Goal: Information Seeking & Learning: Learn about a topic

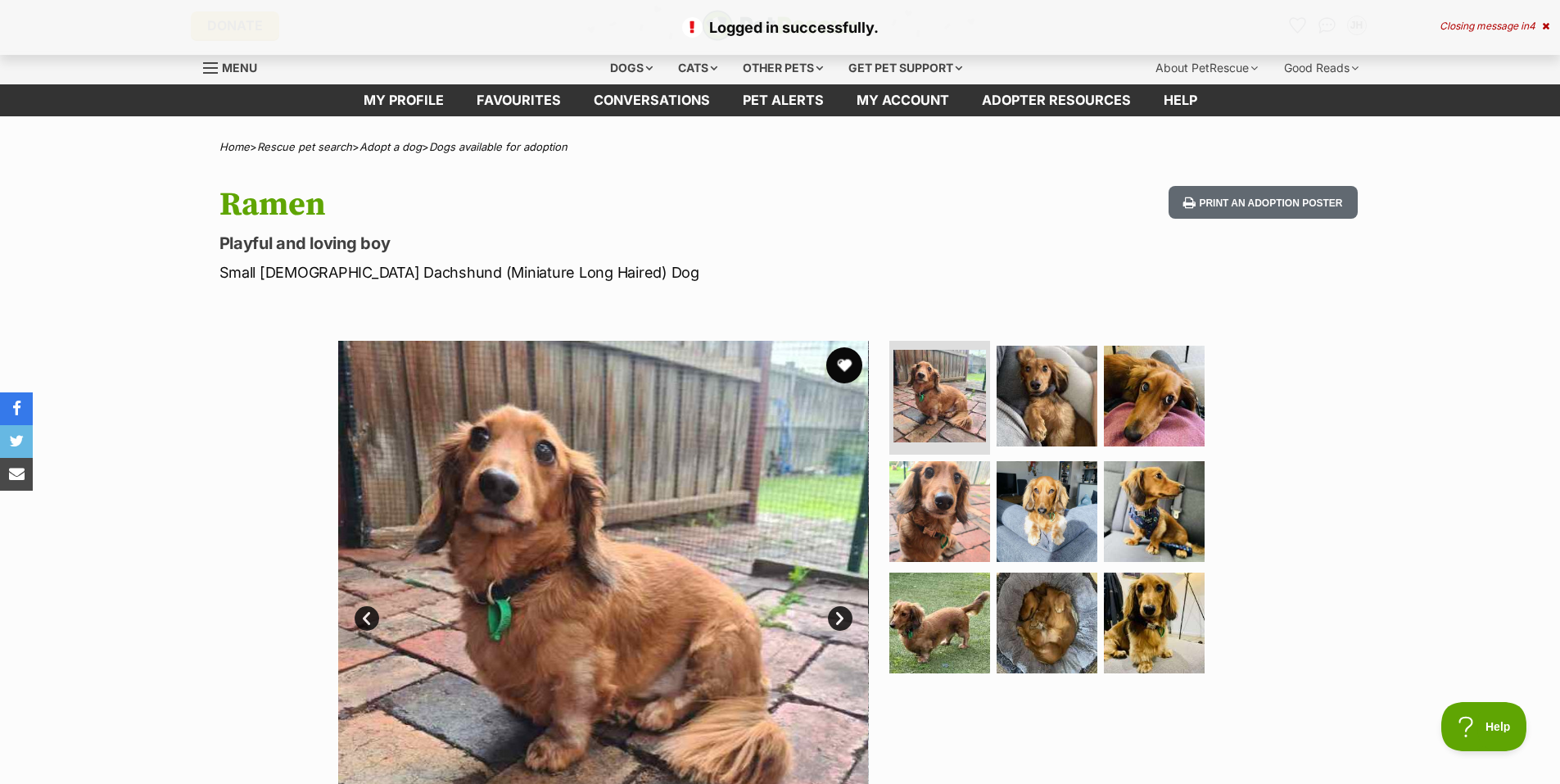
click at [847, 371] on button "favourite" at bounding box center [845, 365] width 36 height 36
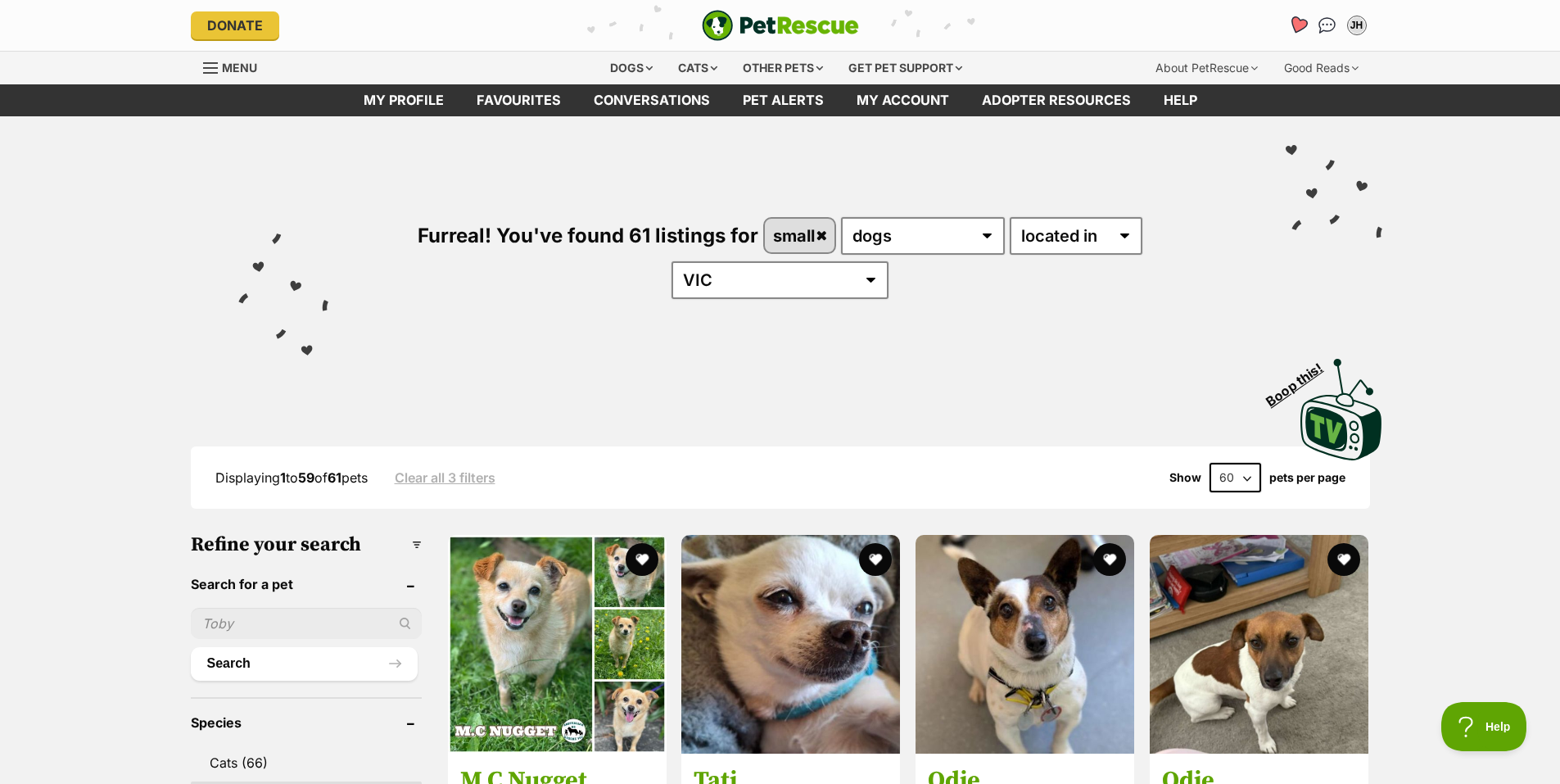
click at [1299, 25] on icon "Favourites" at bounding box center [1297, 24] width 20 height 19
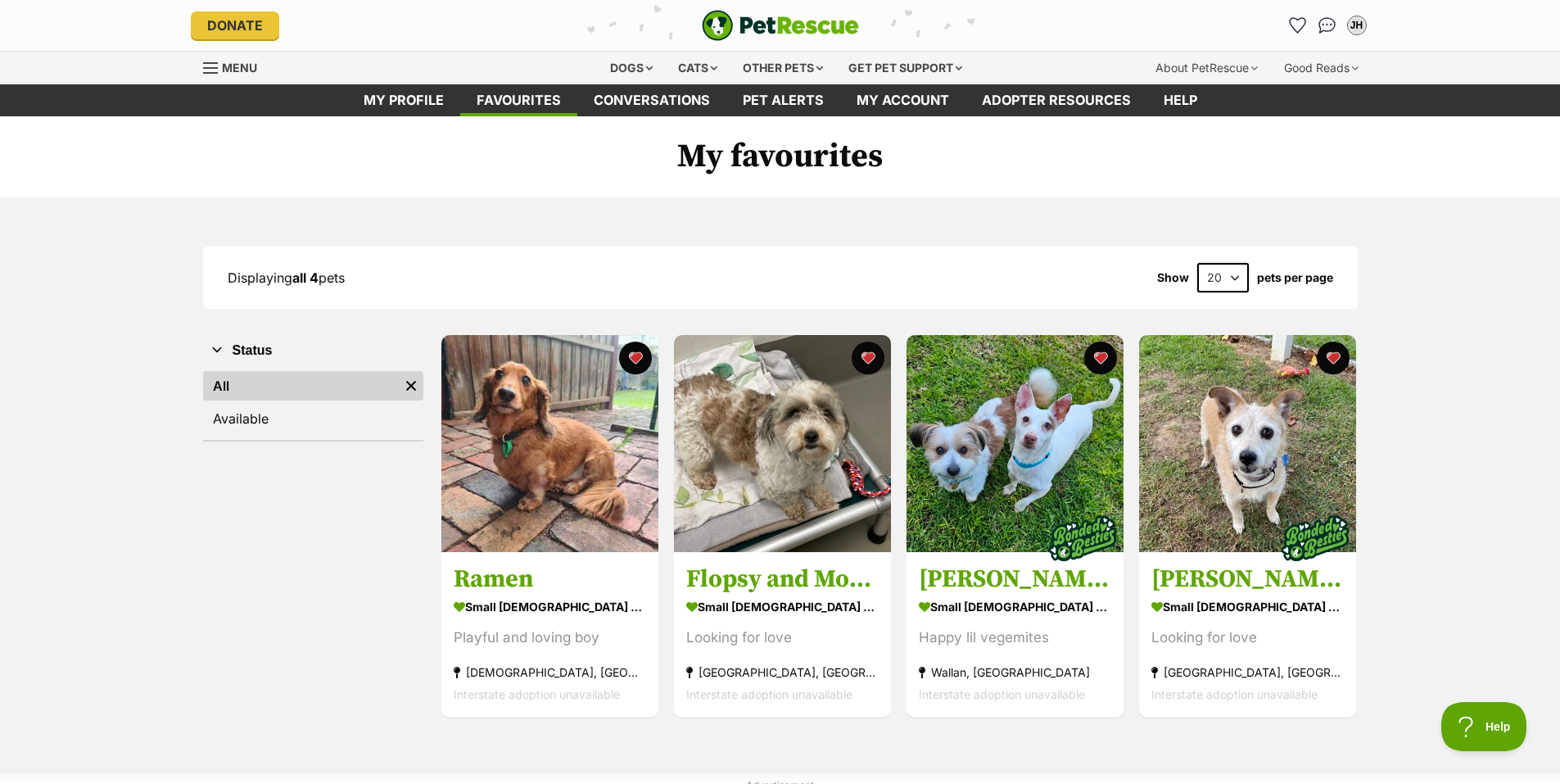
click at [1299, 25] on icon "Favourites" at bounding box center [1297, 25] width 15 height 14
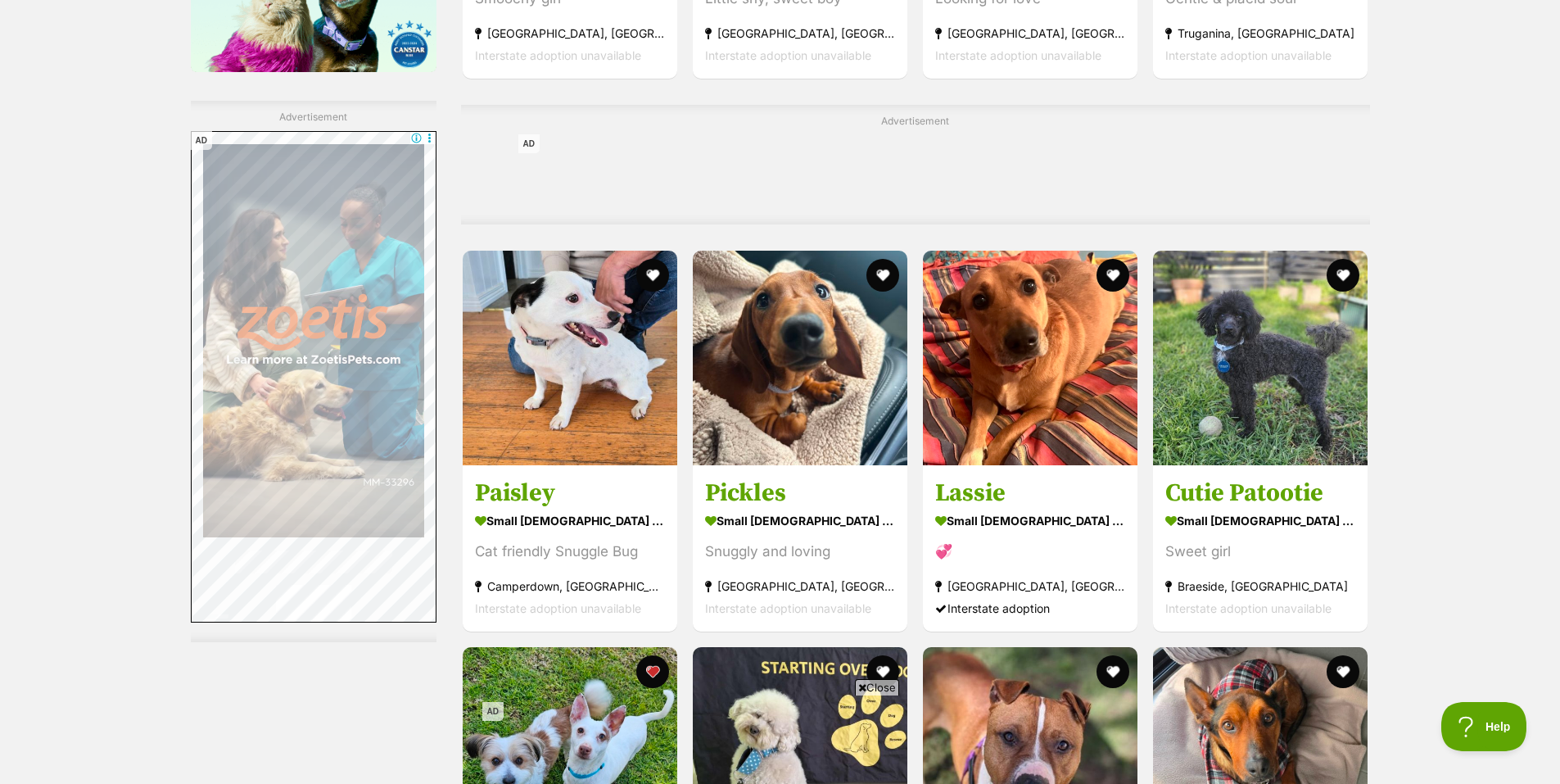
scroll to position [2784, 0]
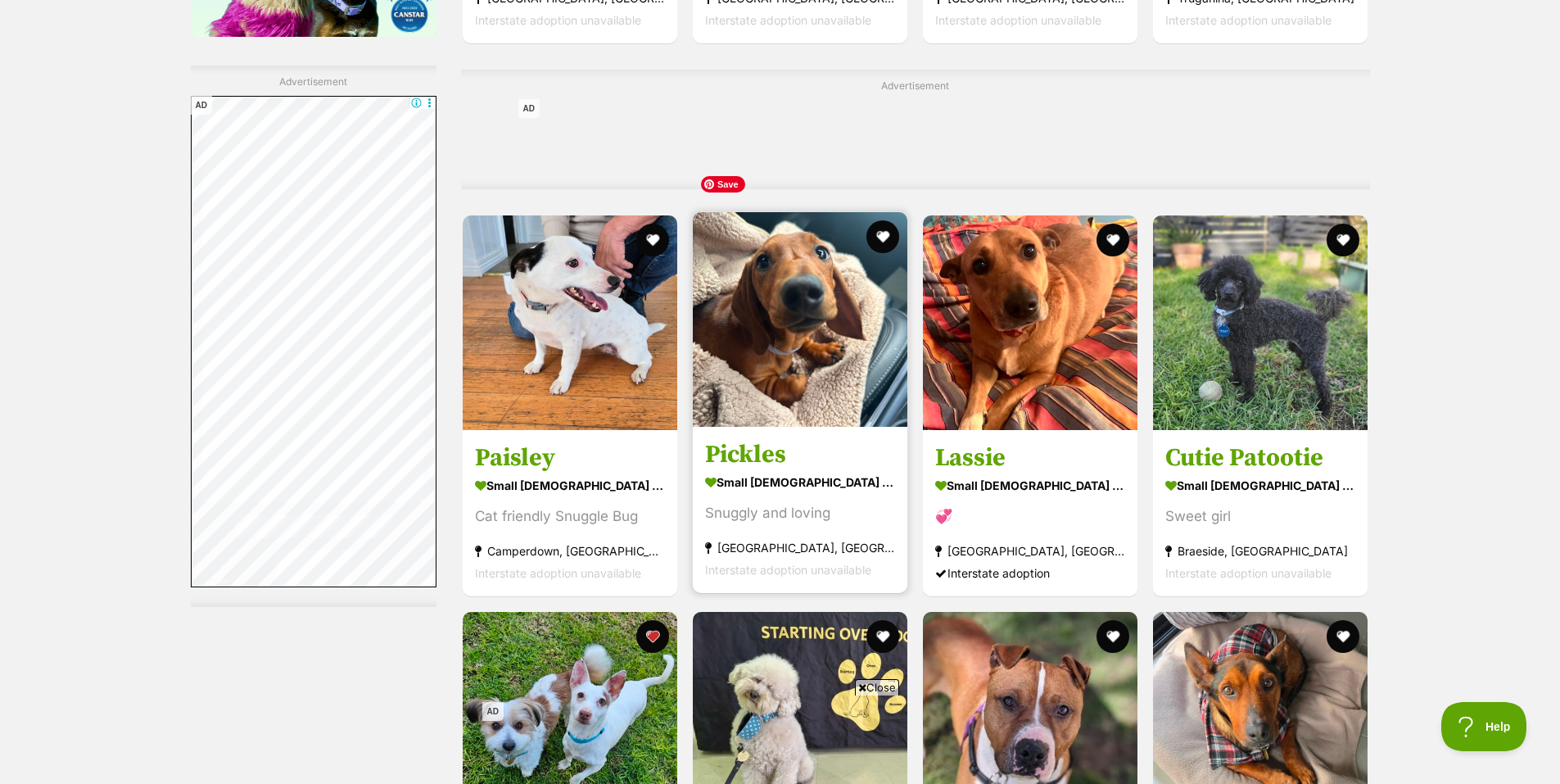
click at [826, 337] on img at bounding box center [800, 319] width 215 height 215
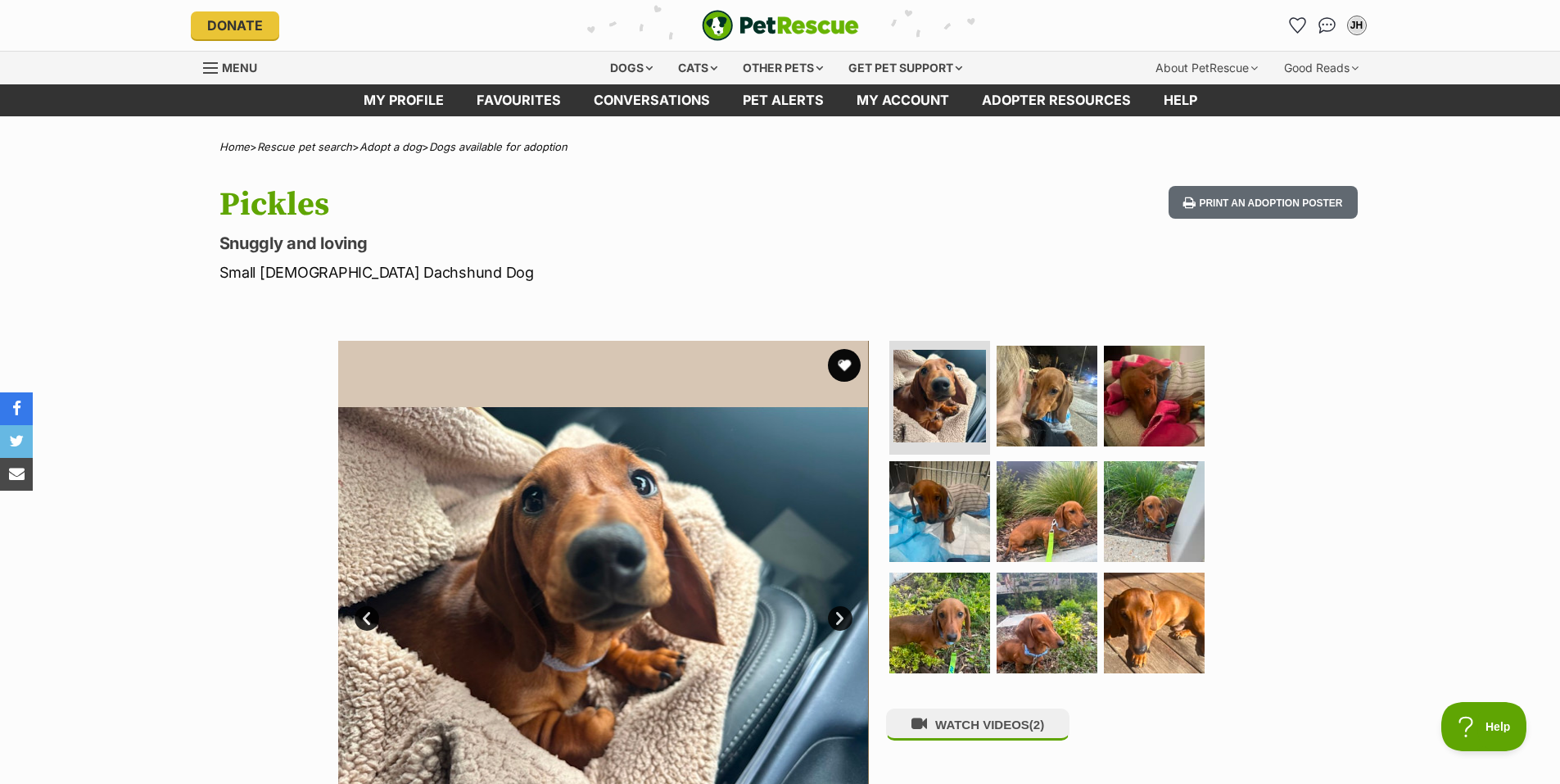
click at [839, 622] on link "Next" at bounding box center [840, 618] width 24 height 24
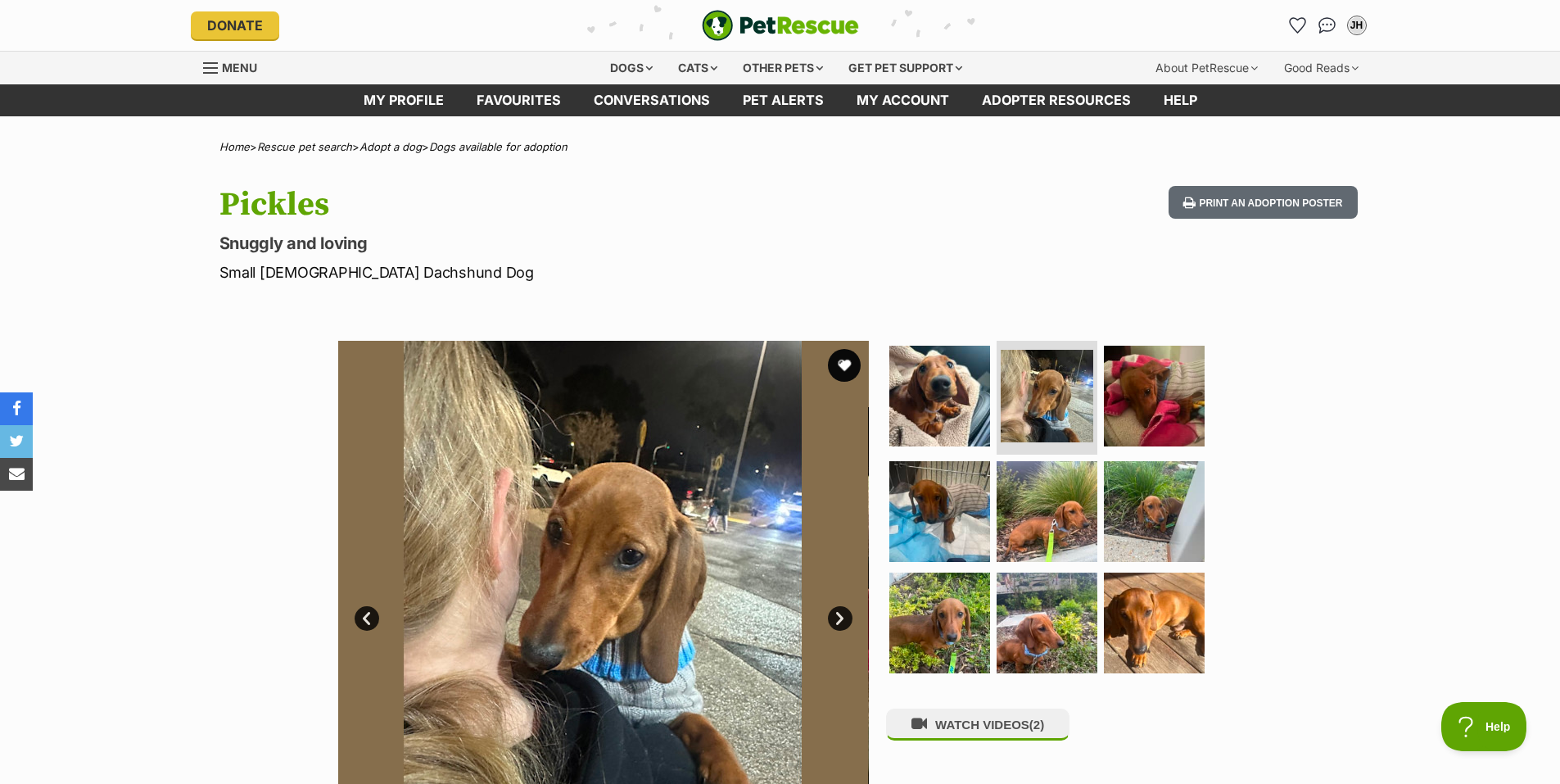
click at [839, 622] on link "Next" at bounding box center [840, 618] width 24 height 24
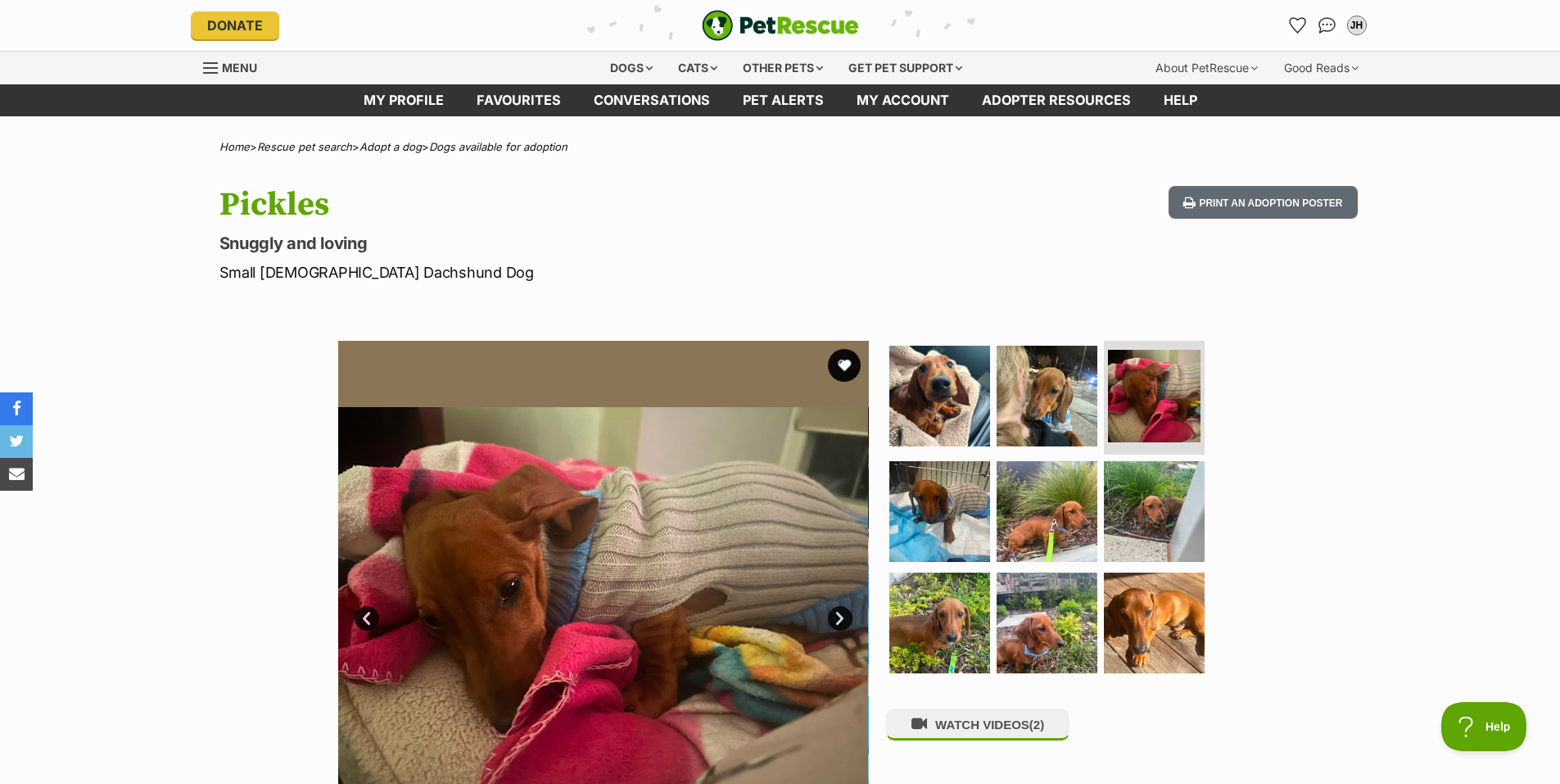
click at [839, 622] on link "Next" at bounding box center [840, 618] width 24 height 24
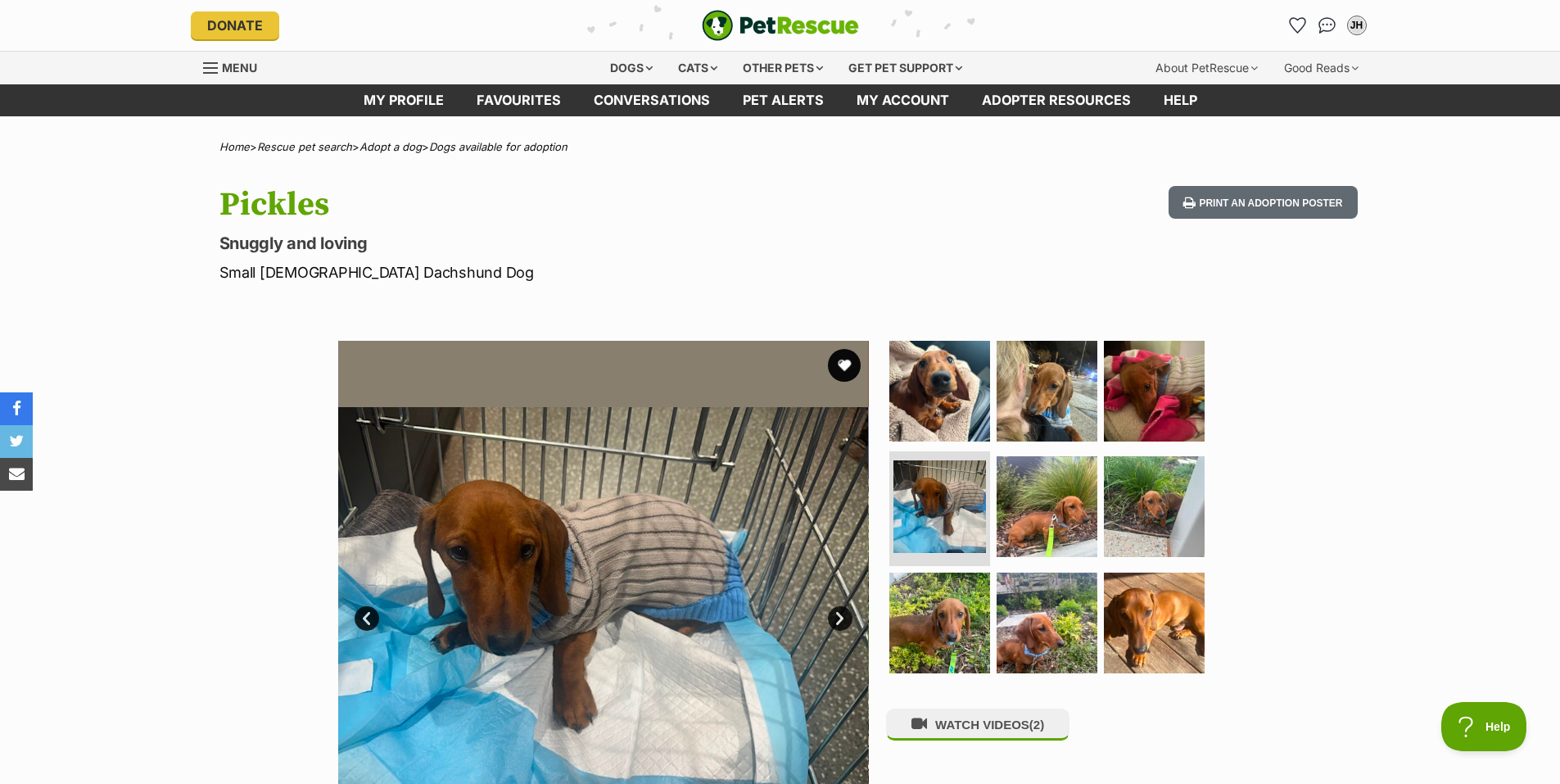
click at [839, 622] on link "Next" at bounding box center [840, 618] width 24 height 24
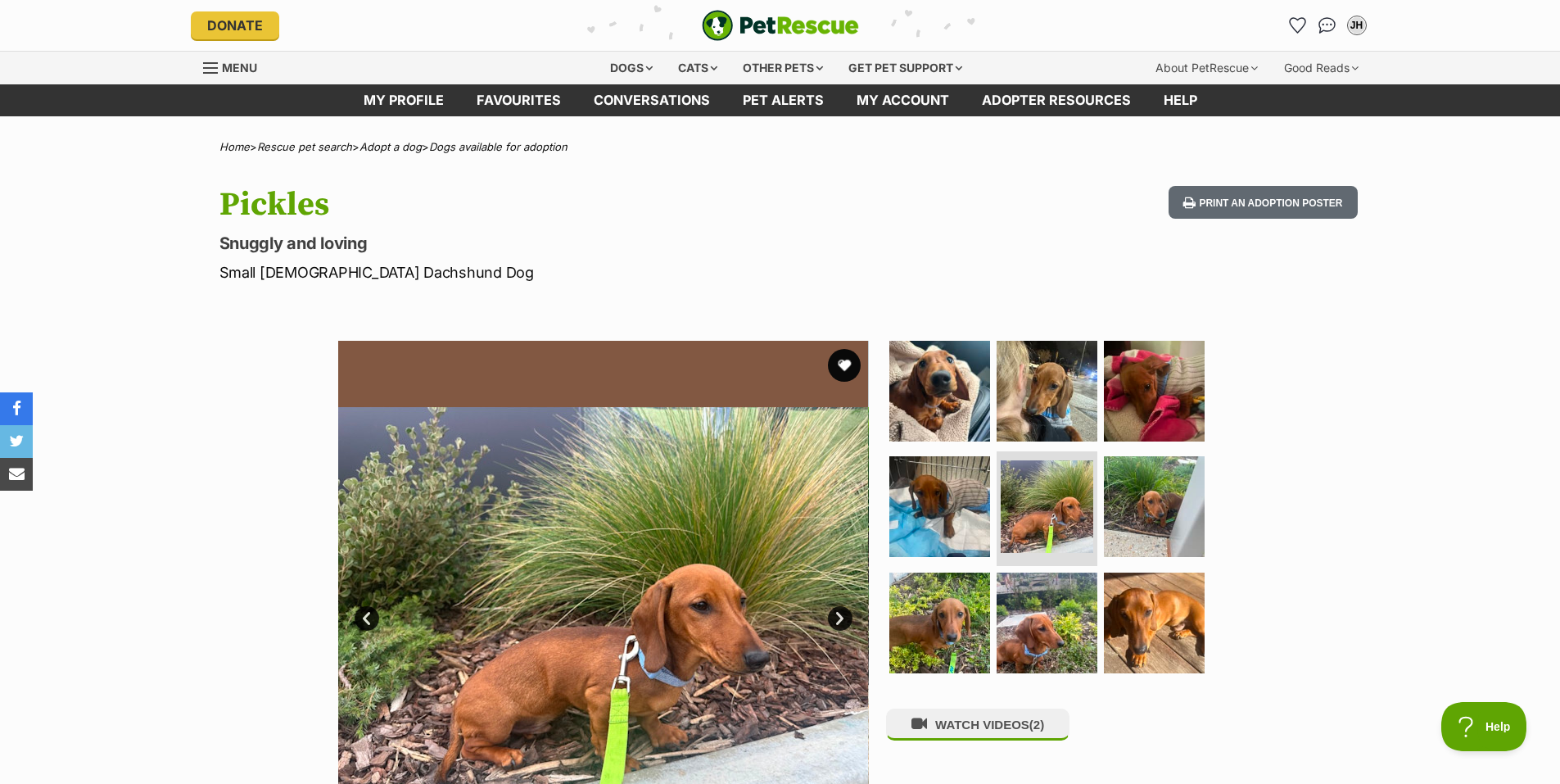
click at [839, 622] on link "Next" at bounding box center [840, 618] width 24 height 24
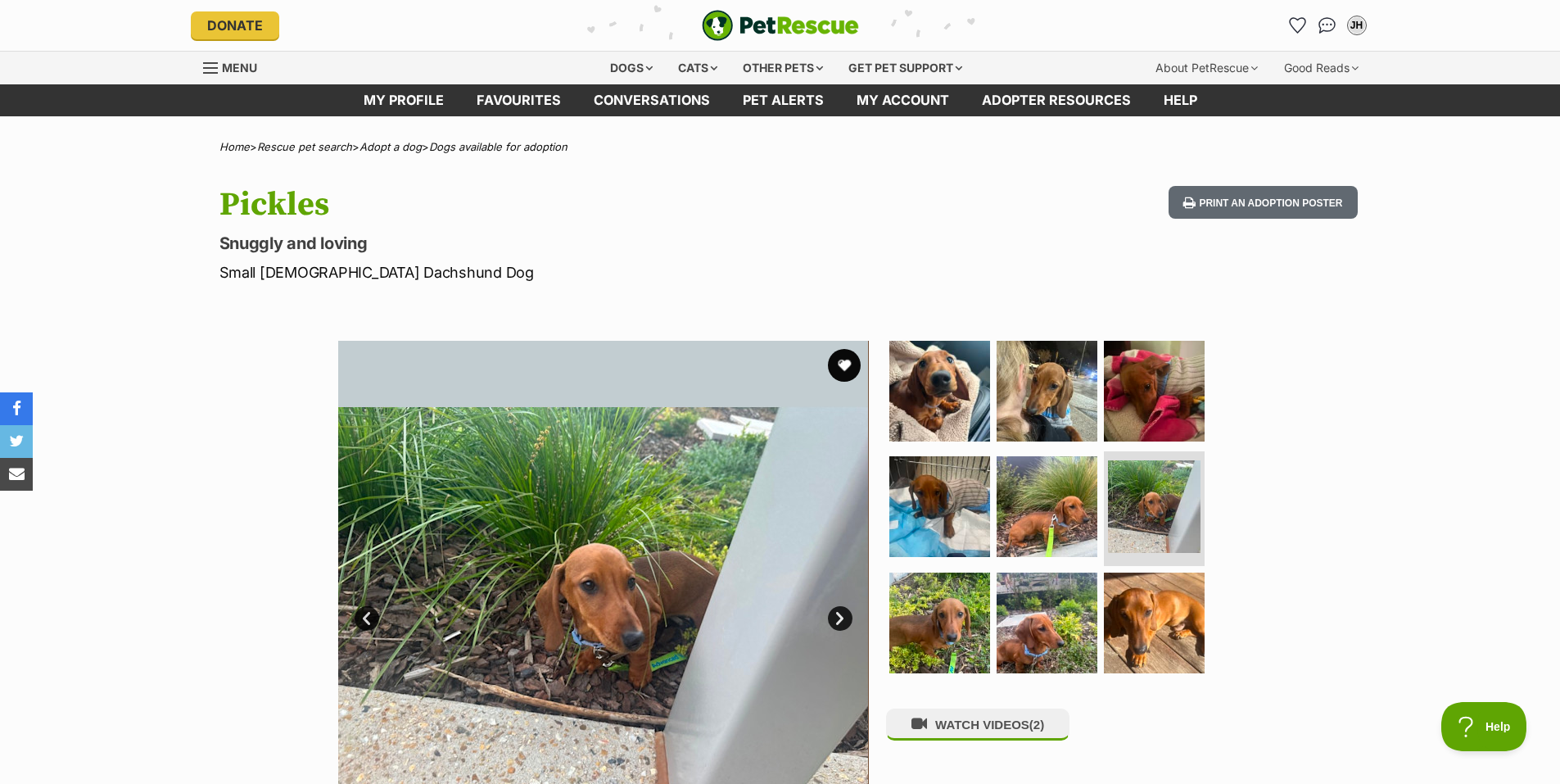
click at [839, 622] on link "Next" at bounding box center [840, 618] width 24 height 24
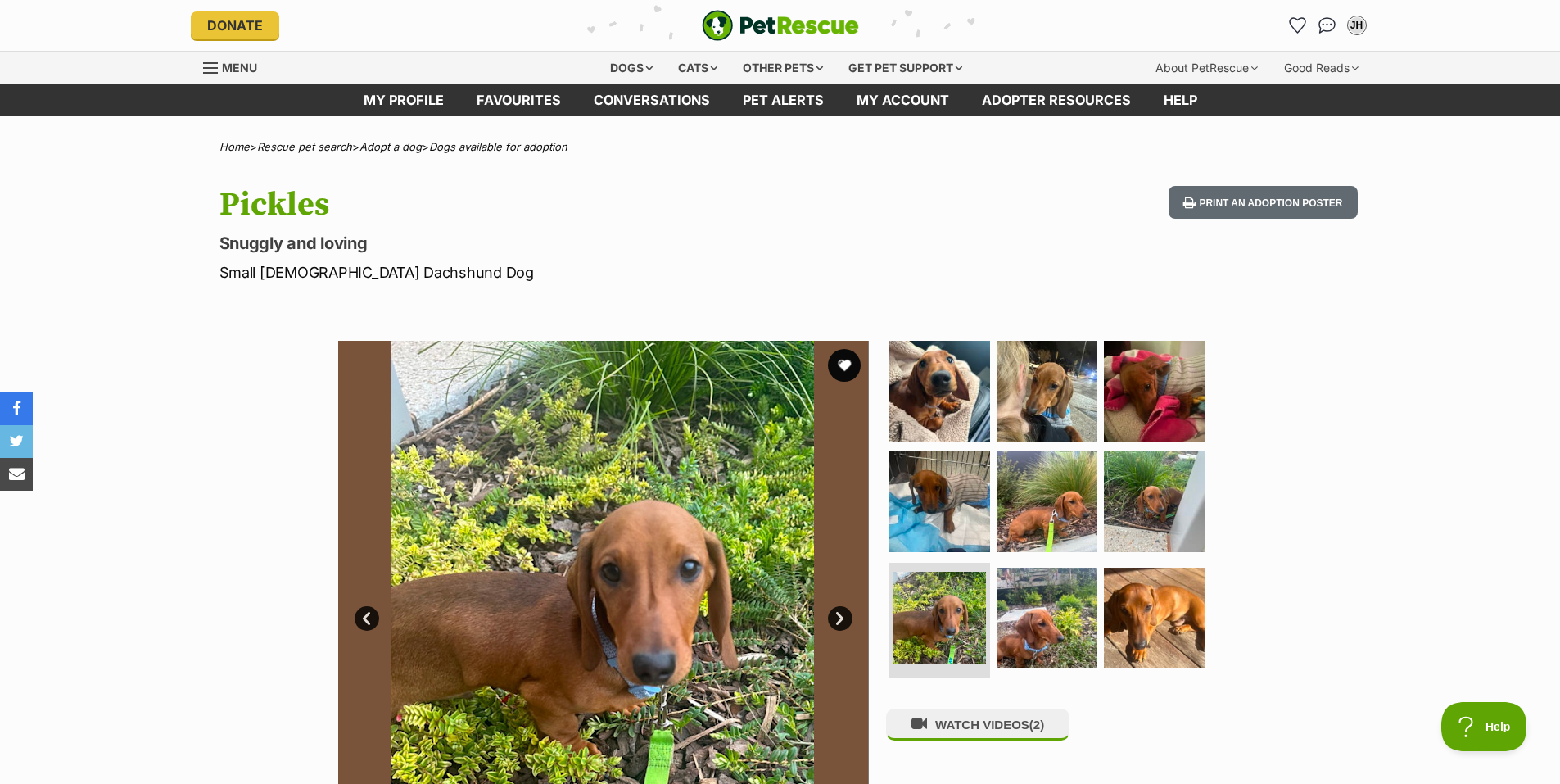
click at [839, 622] on link "Next" at bounding box center [840, 618] width 24 height 24
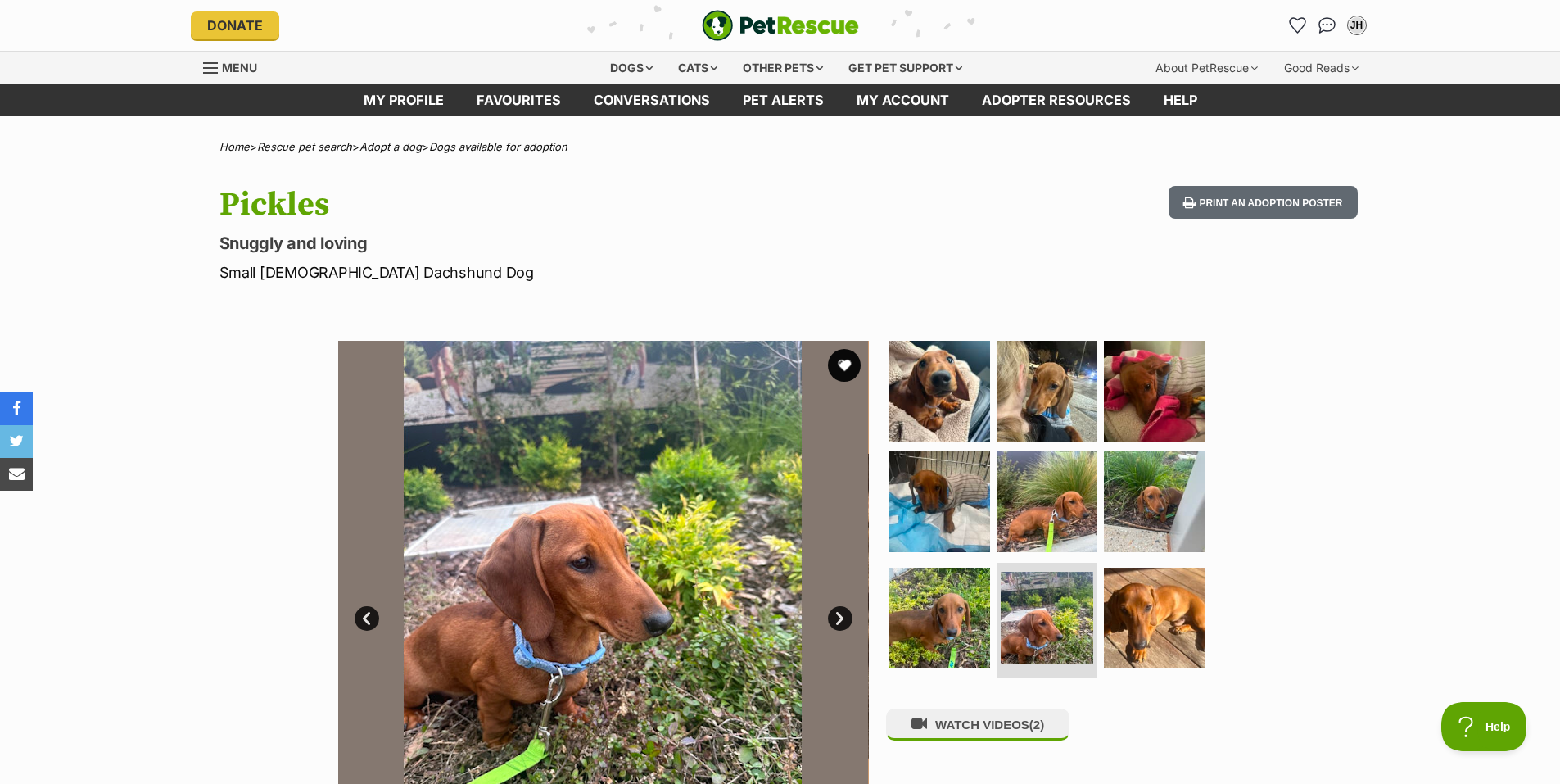
click at [839, 622] on link "Next" at bounding box center [840, 618] width 24 height 24
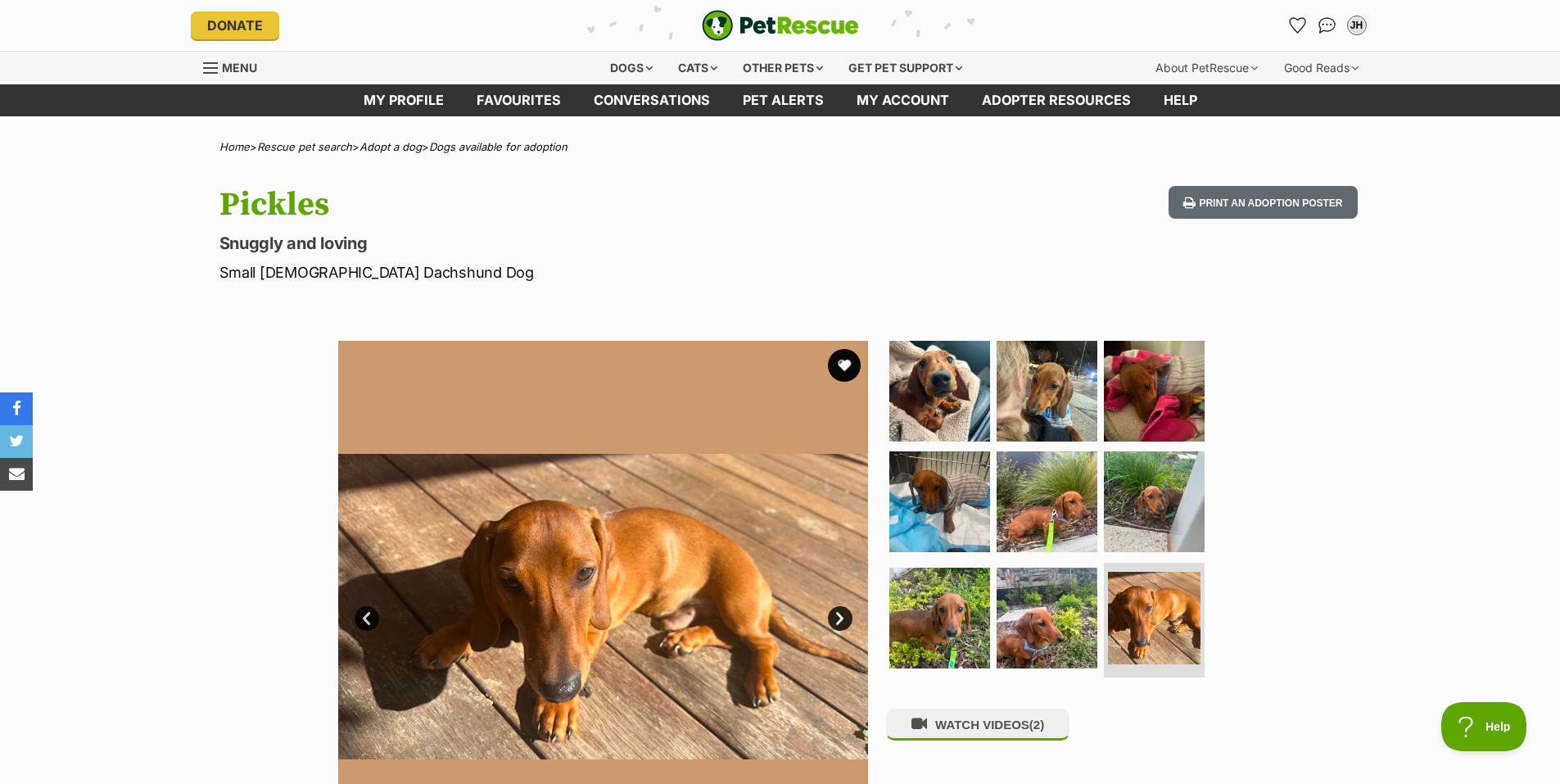
click at [839, 622] on link "Next" at bounding box center [840, 618] width 24 height 24
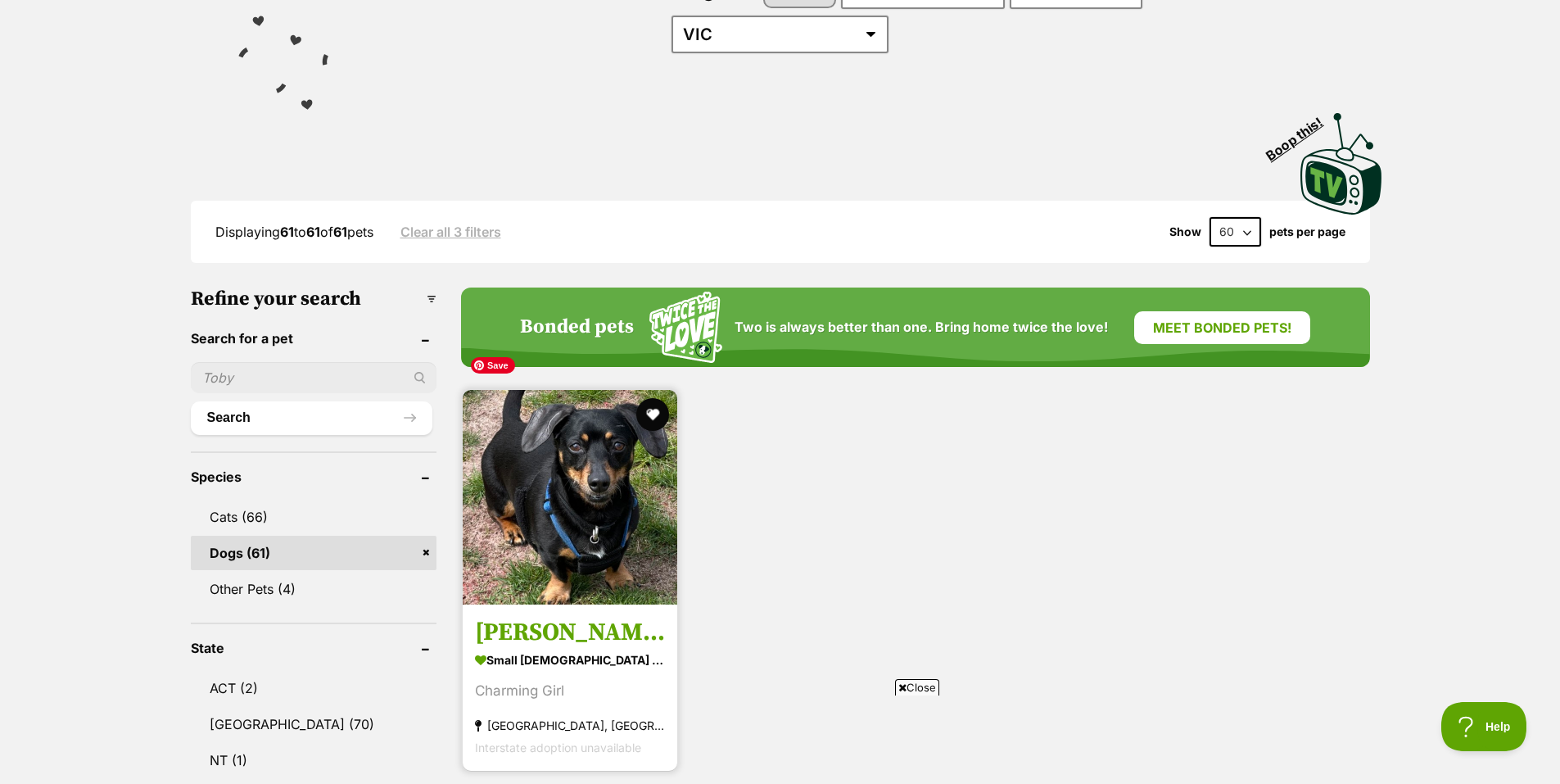
click at [530, 493] on img at bounding box center [570, 497] width 215 height 215
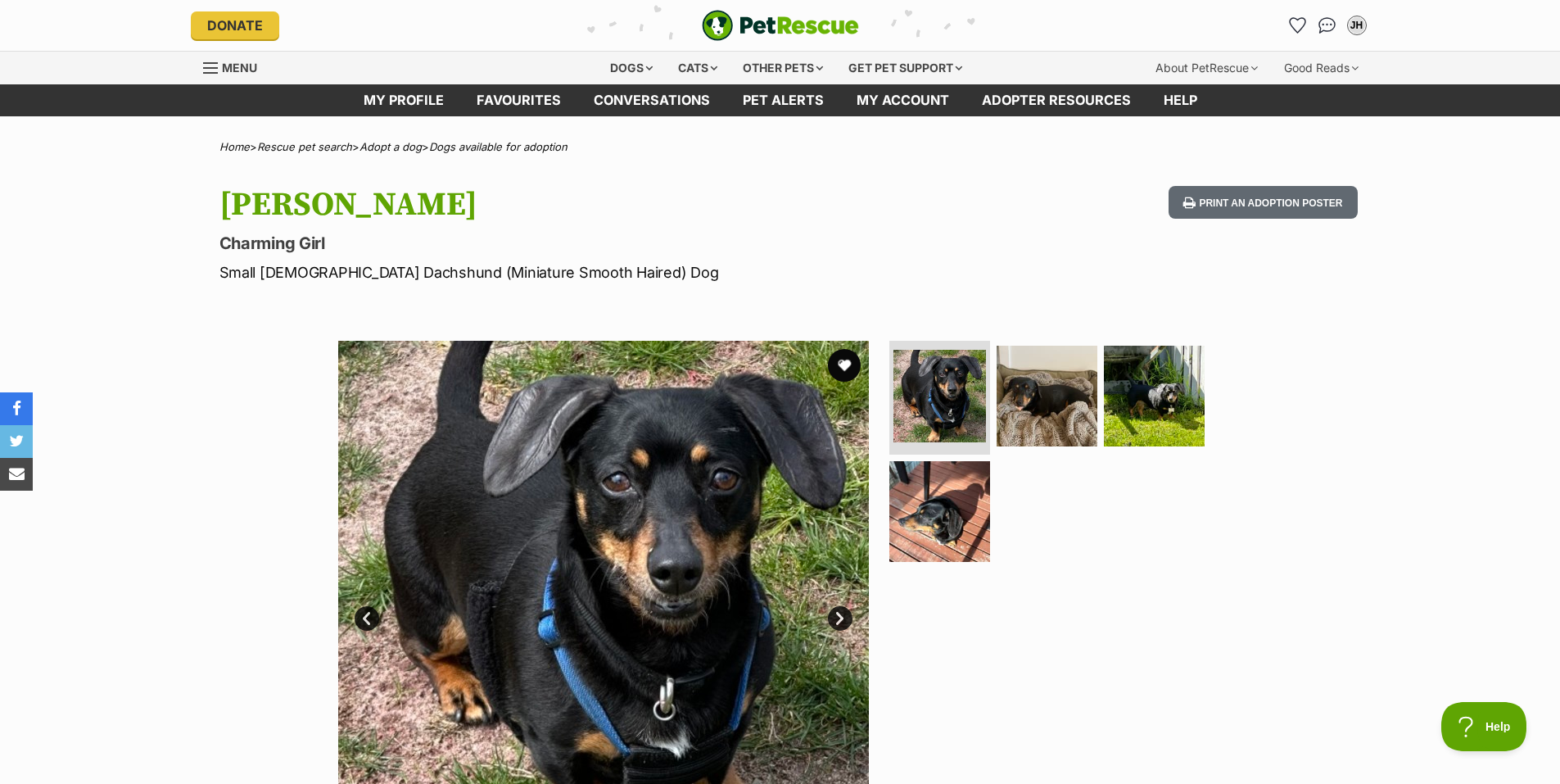
click at [843, 620] on link "Next" at bounding box center [840, 618] width 24 height 24
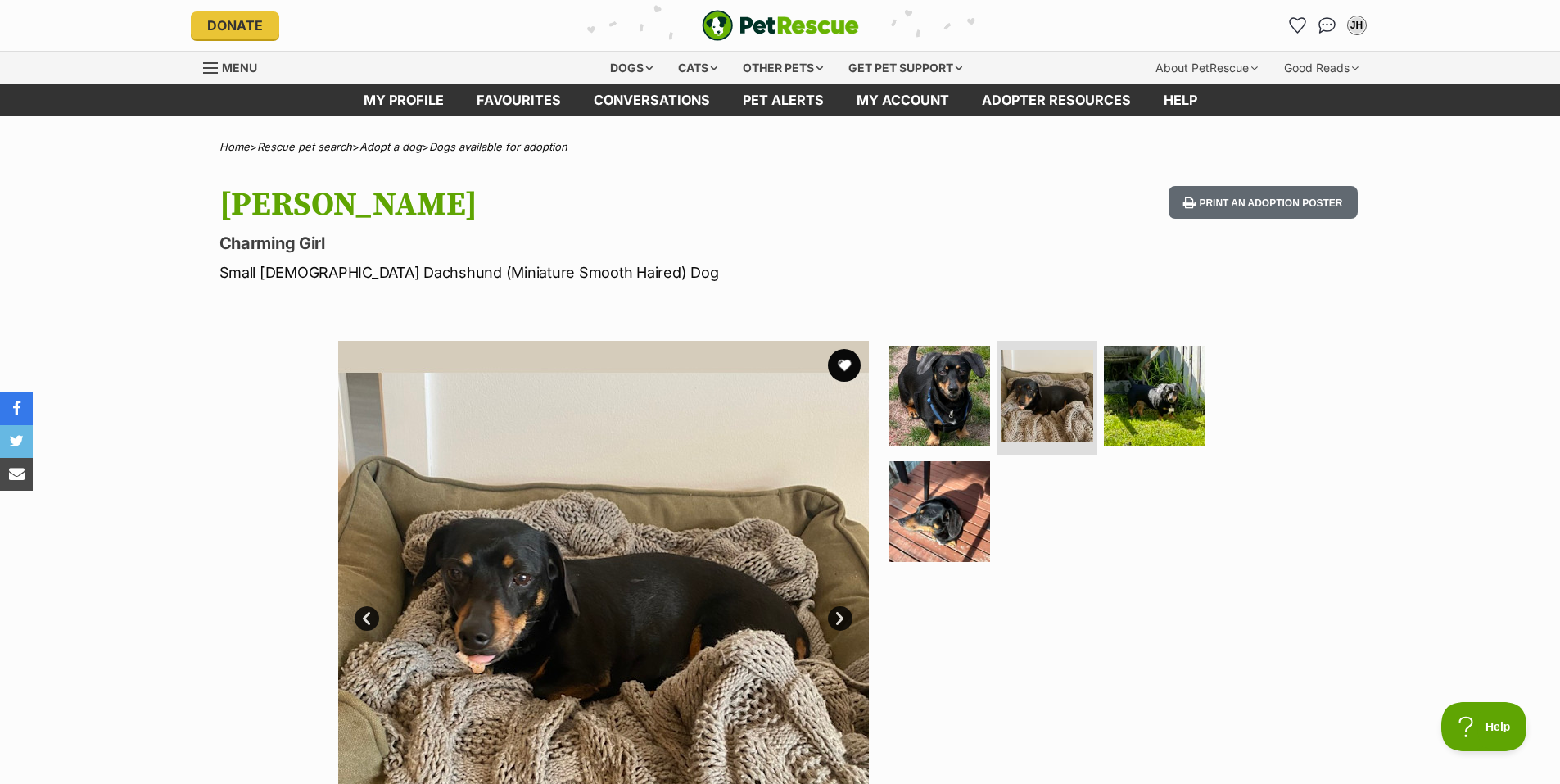
click at [843, 620] on link "Next" at bounding box center [840, 618] width 24 height 24
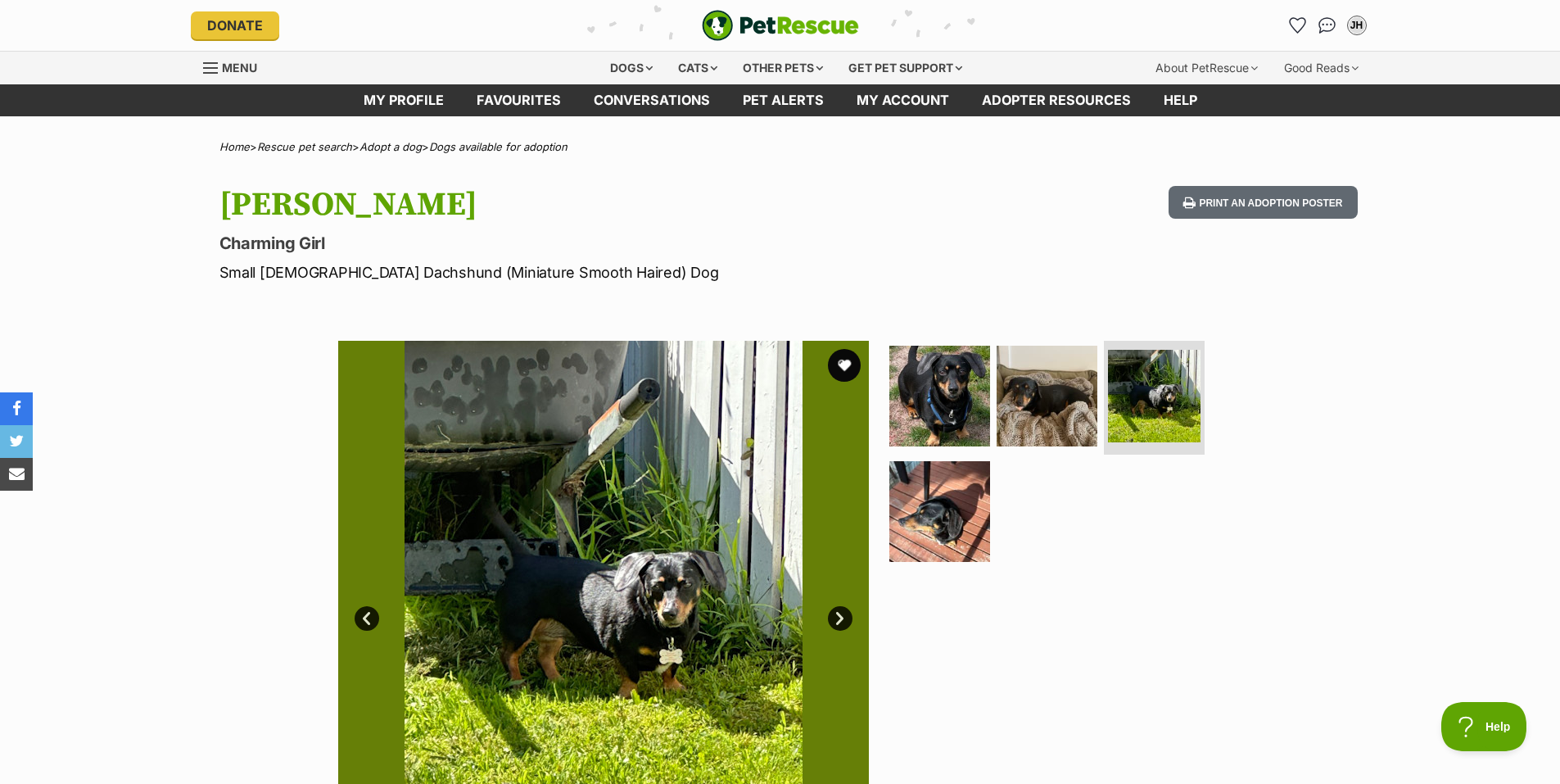
click at [843, 620] on link "Next" at bounding box center [840, 618] width 24 height 24
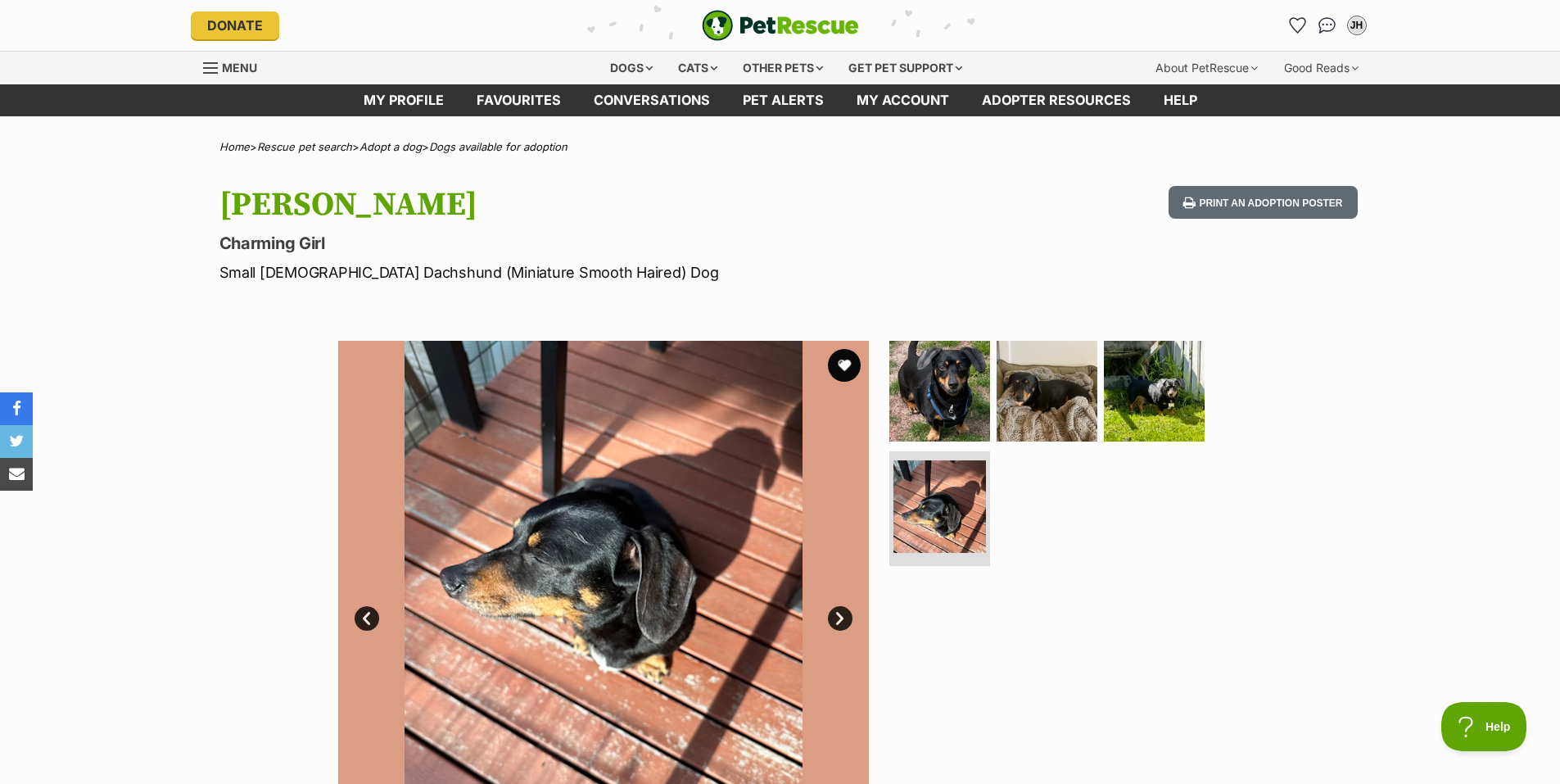
click at [843, 620] on link "Next" at bounding box center [840, 618] width 24 height 24
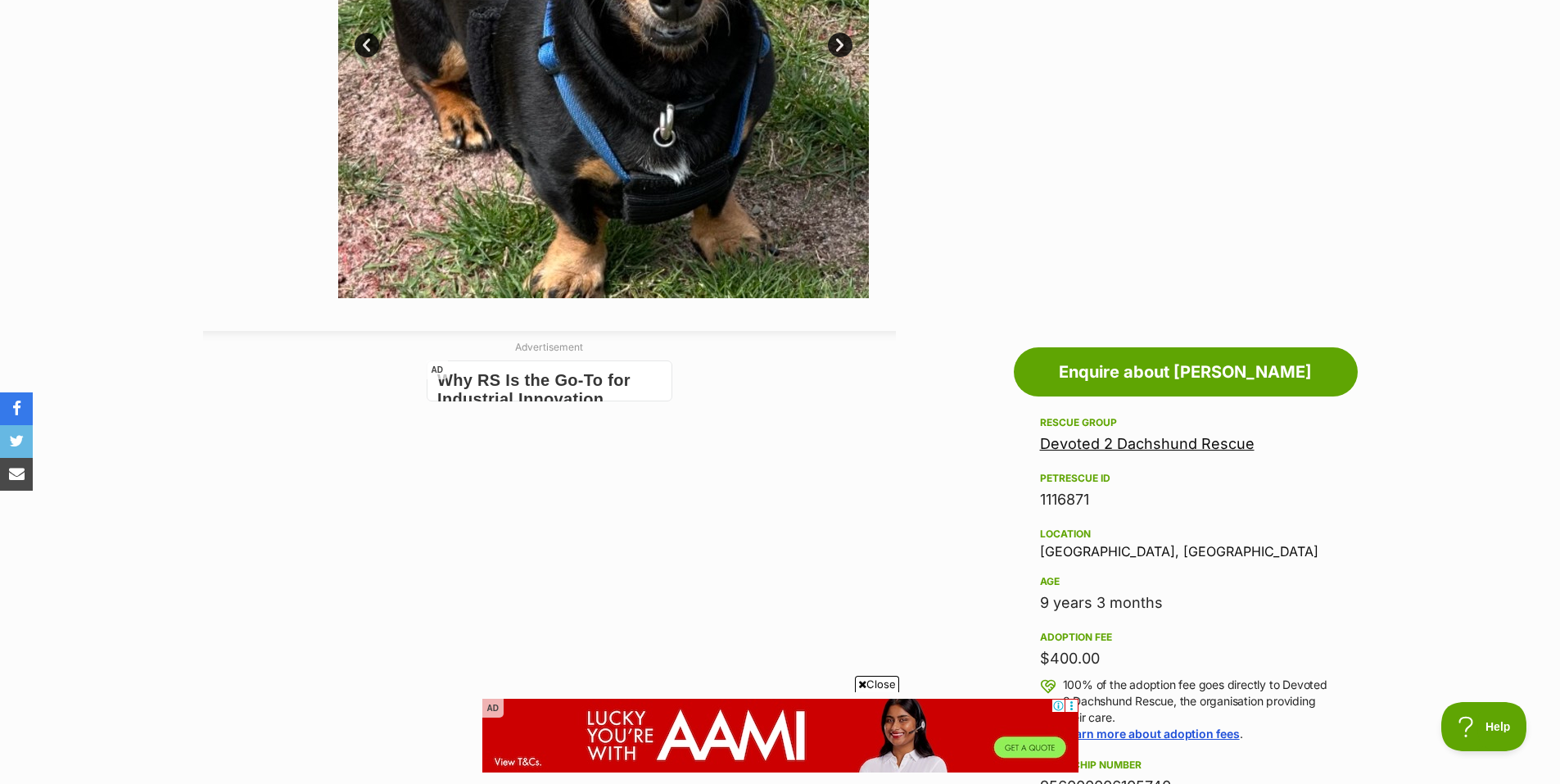
scroll to position [410, 0]
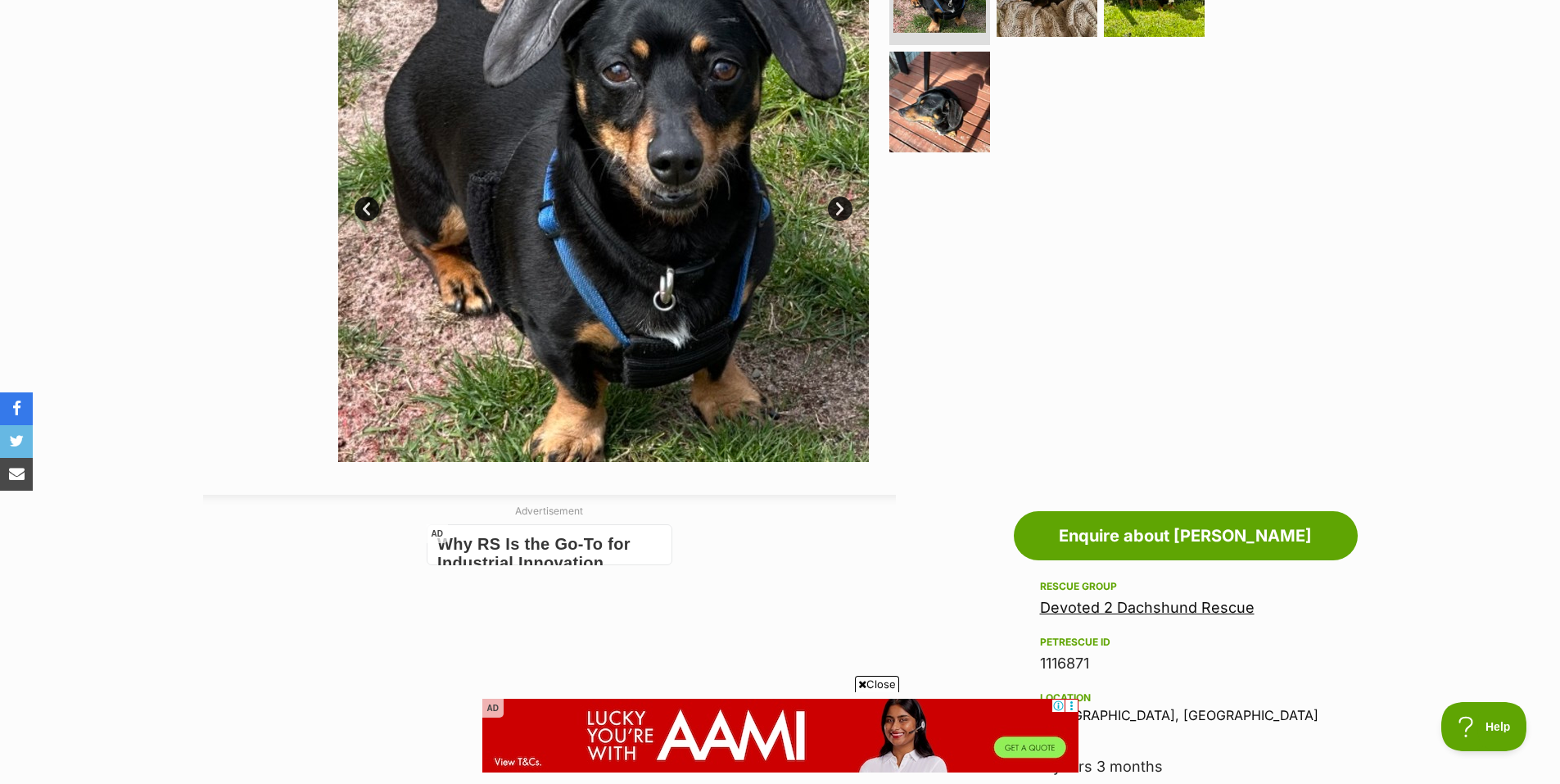
click at [1061, 612] on link "Devoted 2 Dachshund Rescue" at bounding box center [1148, 607] width 215 height 17
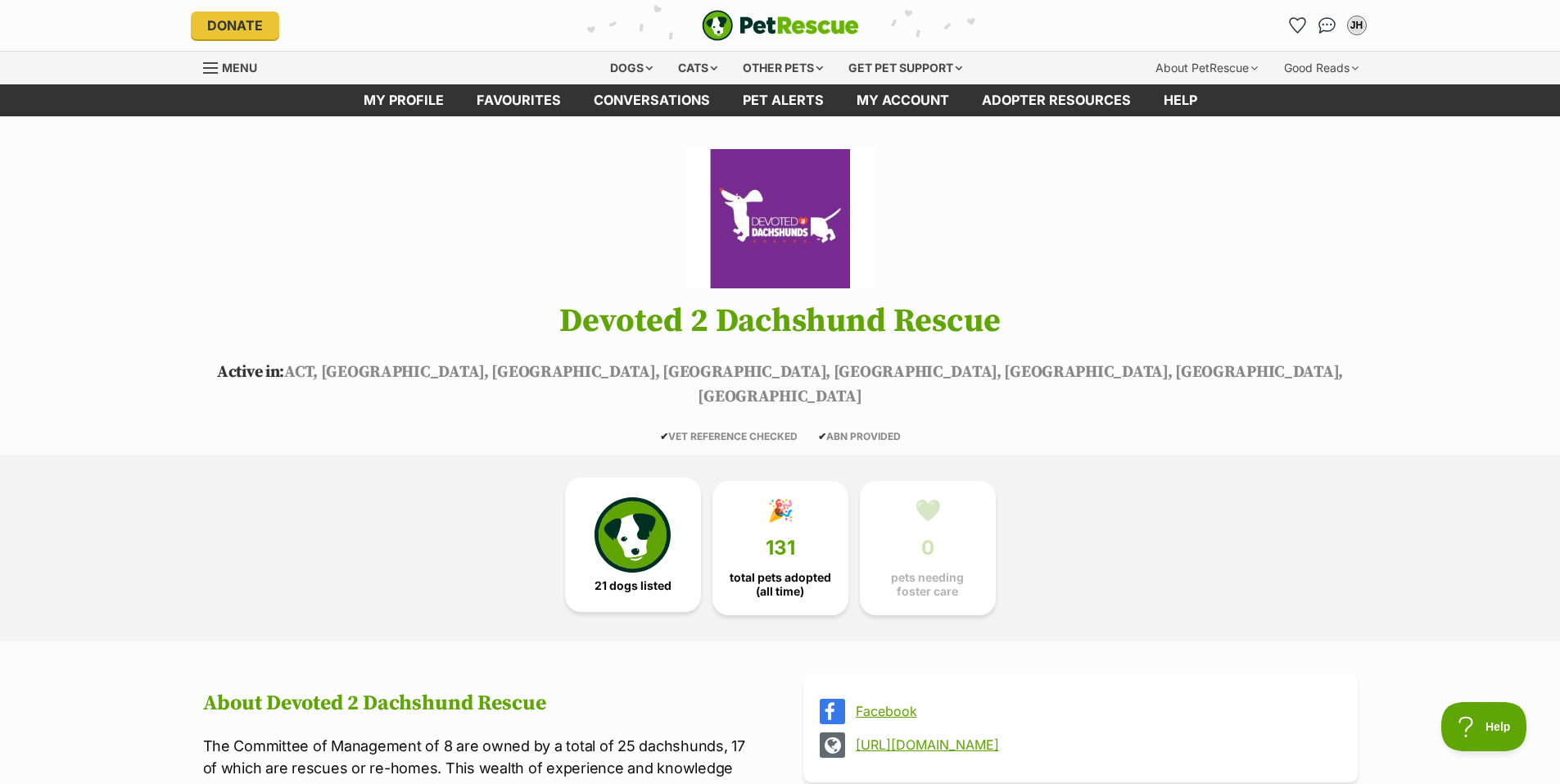
click at [648, 516] on img at bounding box center [632, 535] width 76 height 76
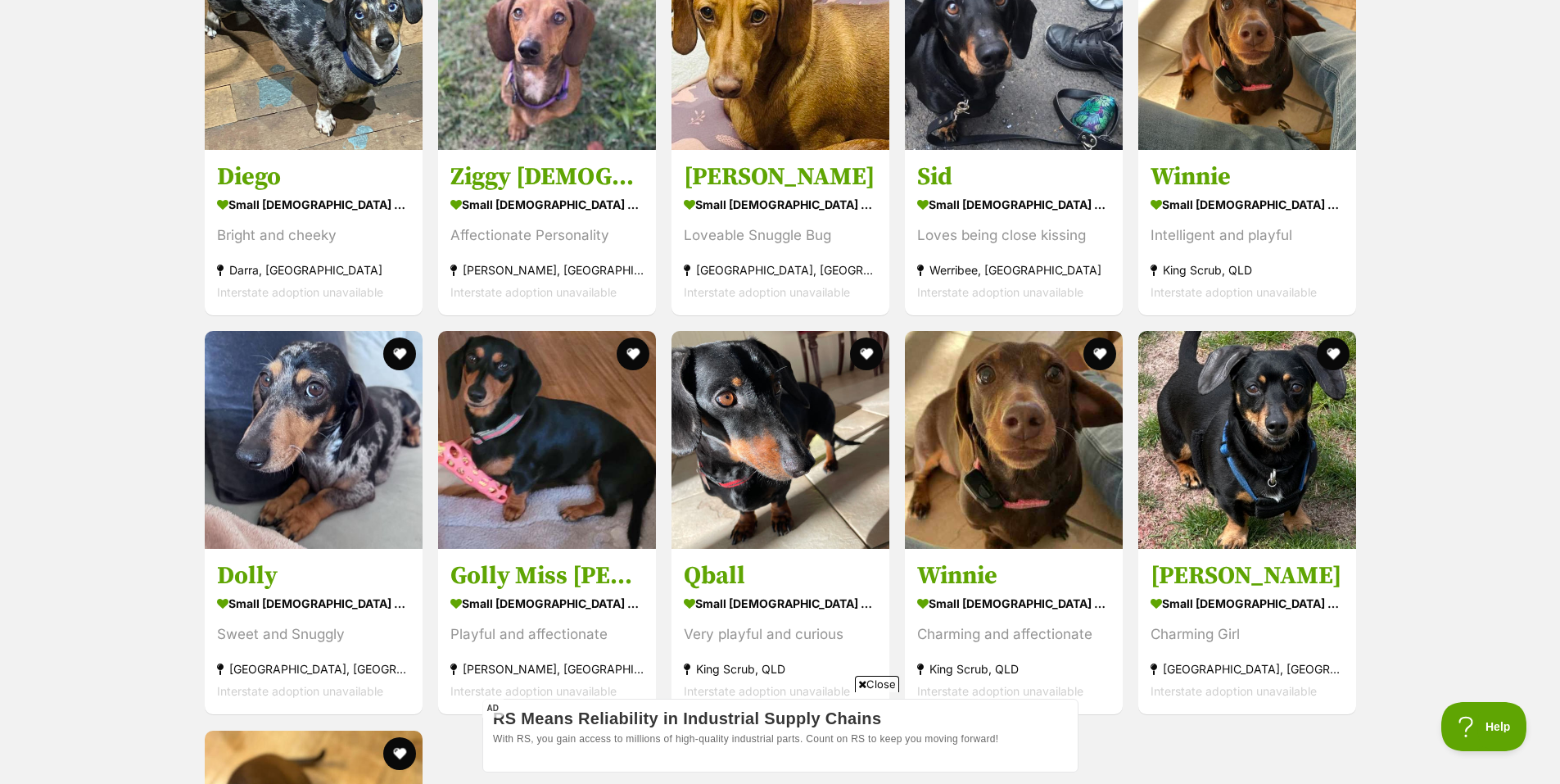
scroll to position [2461, 0]
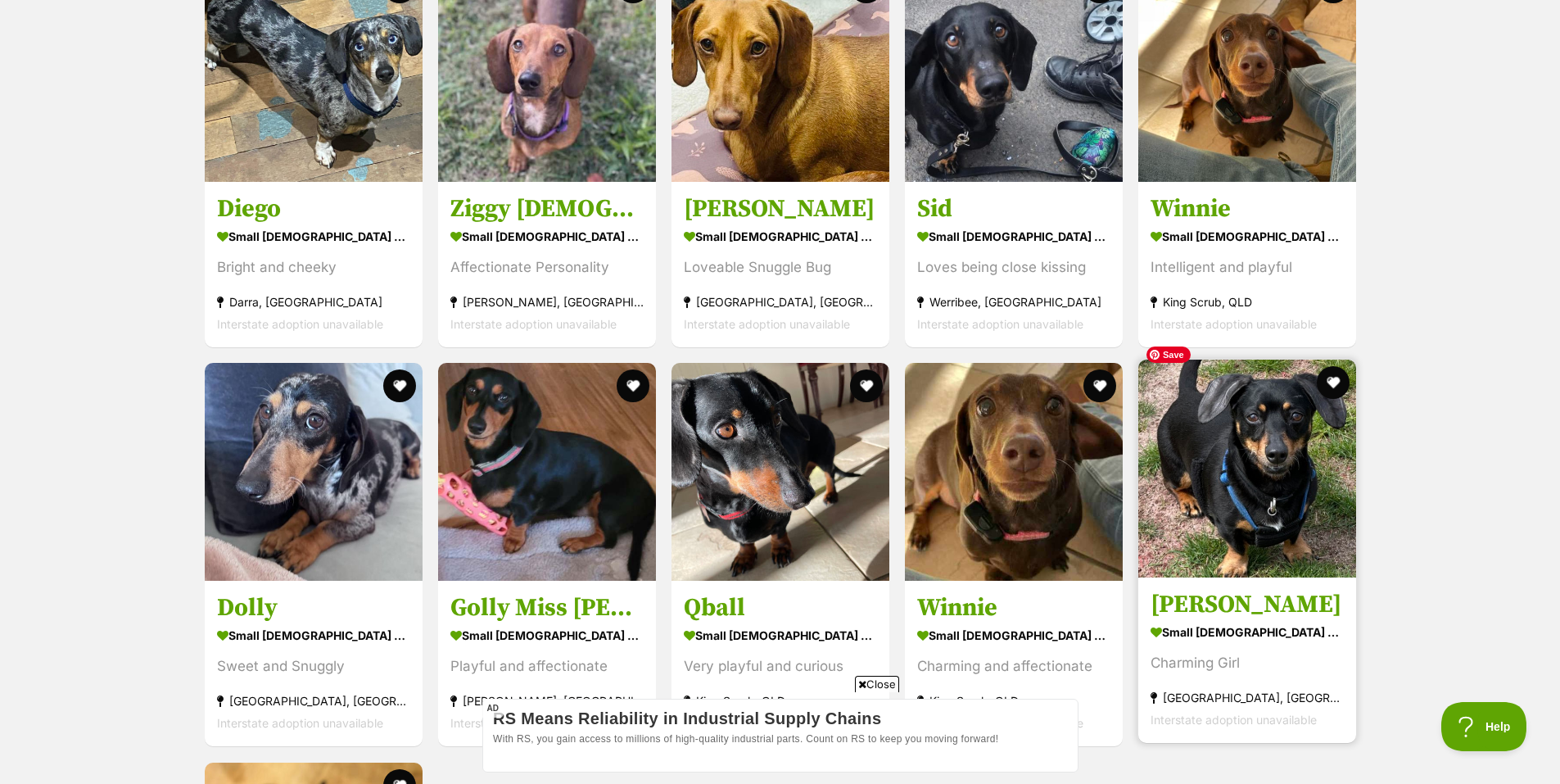
click at [1242, 488] on img at bounding box center [1247, 467] width 217 height 217
